Goal: Check status: Check status

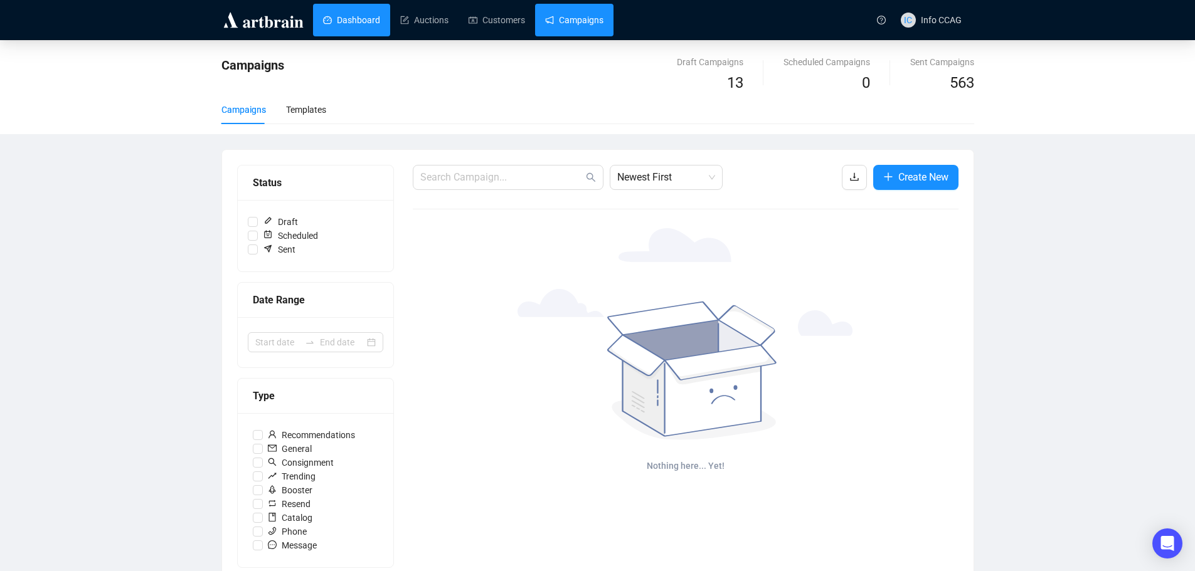
click at [346, 17] on link "Dashboard" at bounding box center [351, 20] width 57 height 33
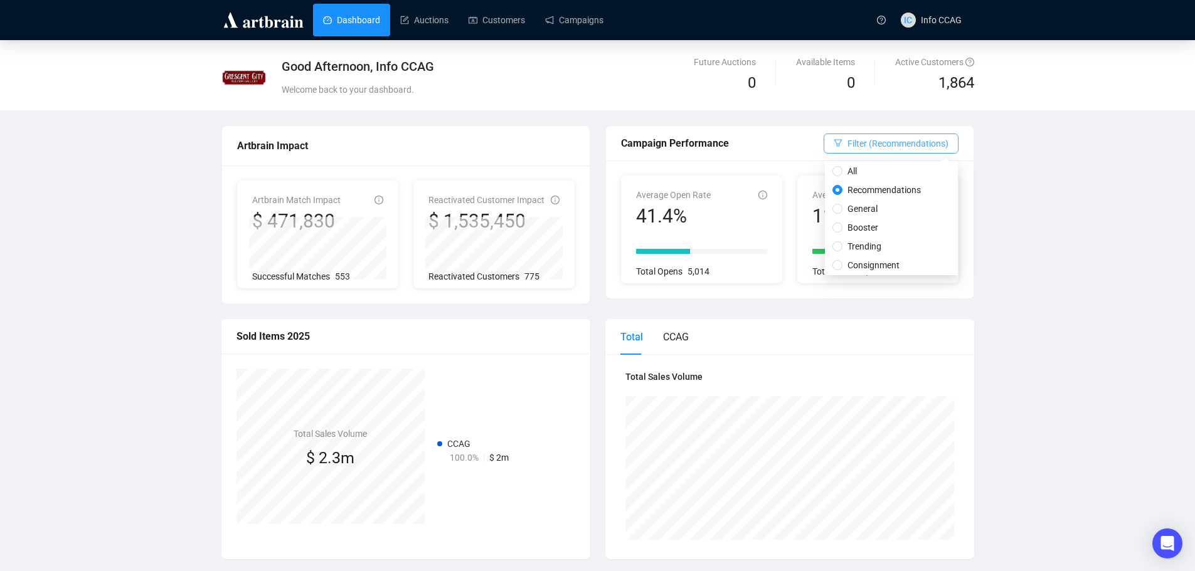
click at [939, 142] on span "Filter (Recommendations)" at bounding box center [897, 144] width 101 height 14
click at [868, 209] on span "General" at bounding box center [862, 209] width 40 height 14
click at [842, 209] on input "General" at bounding box center [837, 209] width 10 height 10
radio input "true"
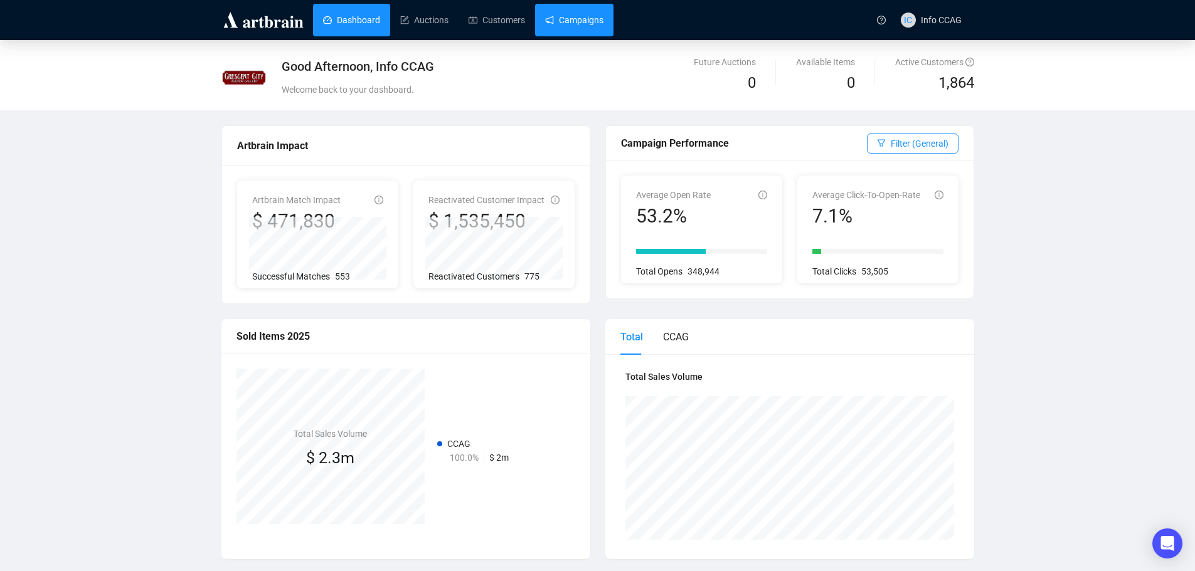
click at [594, 20] on link "Campaigns" at bounding box center [574, 20] width 58 height 33
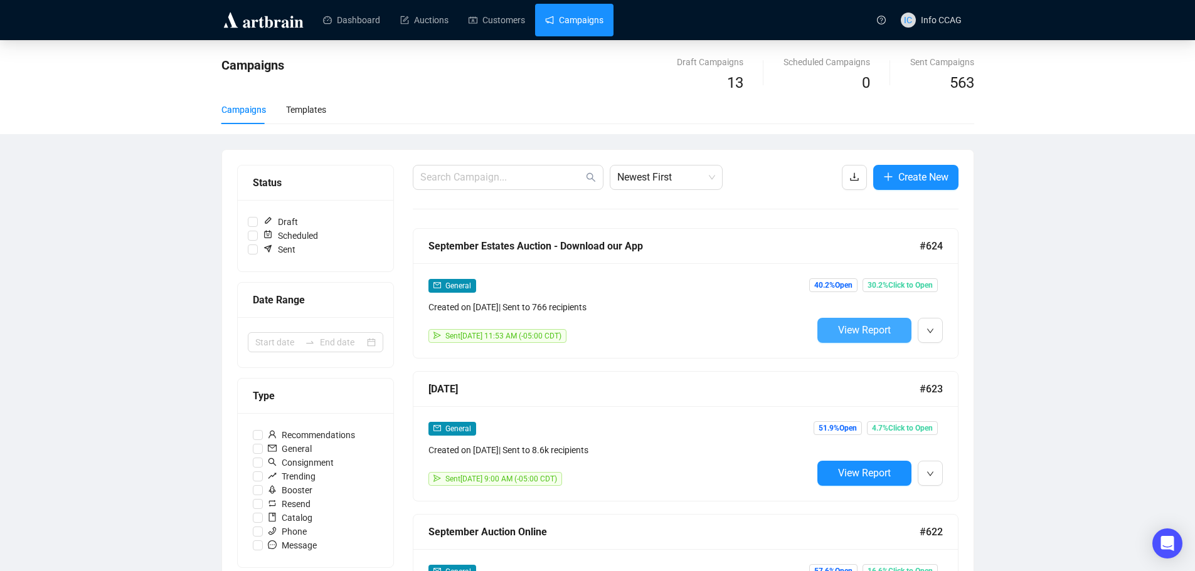
click at [852, 339] on button "View Report" at bounding box center [864, 330] width 94 height 25
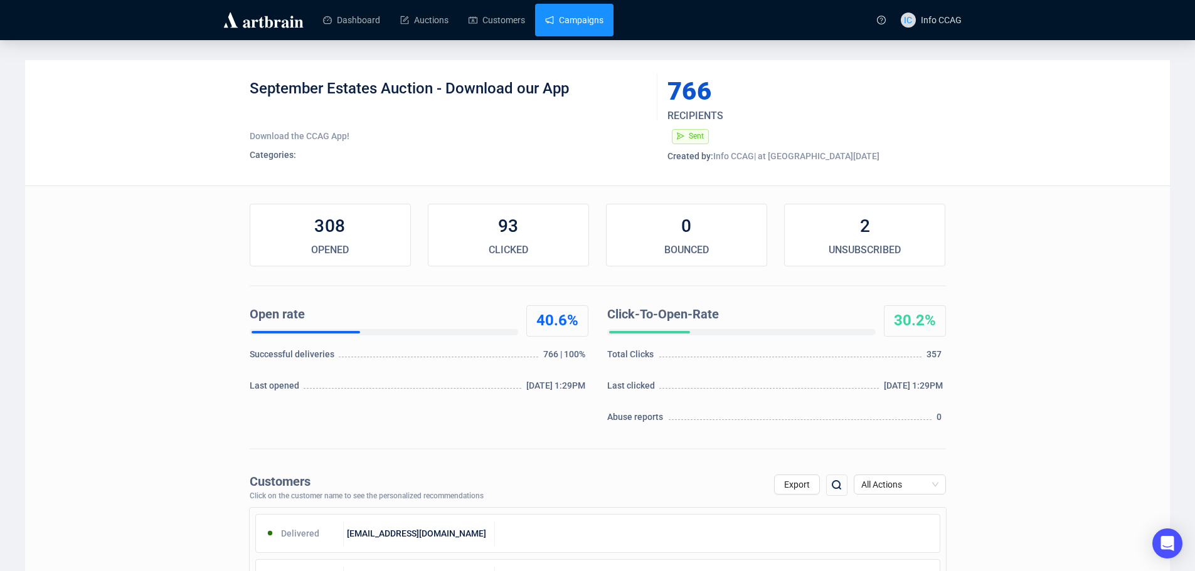
click at [578, 21] on link "Campaigns" at bounding box center [574, 20] width 58 height 33
